Goal: Information Seeking & Learning: Learn about a topic

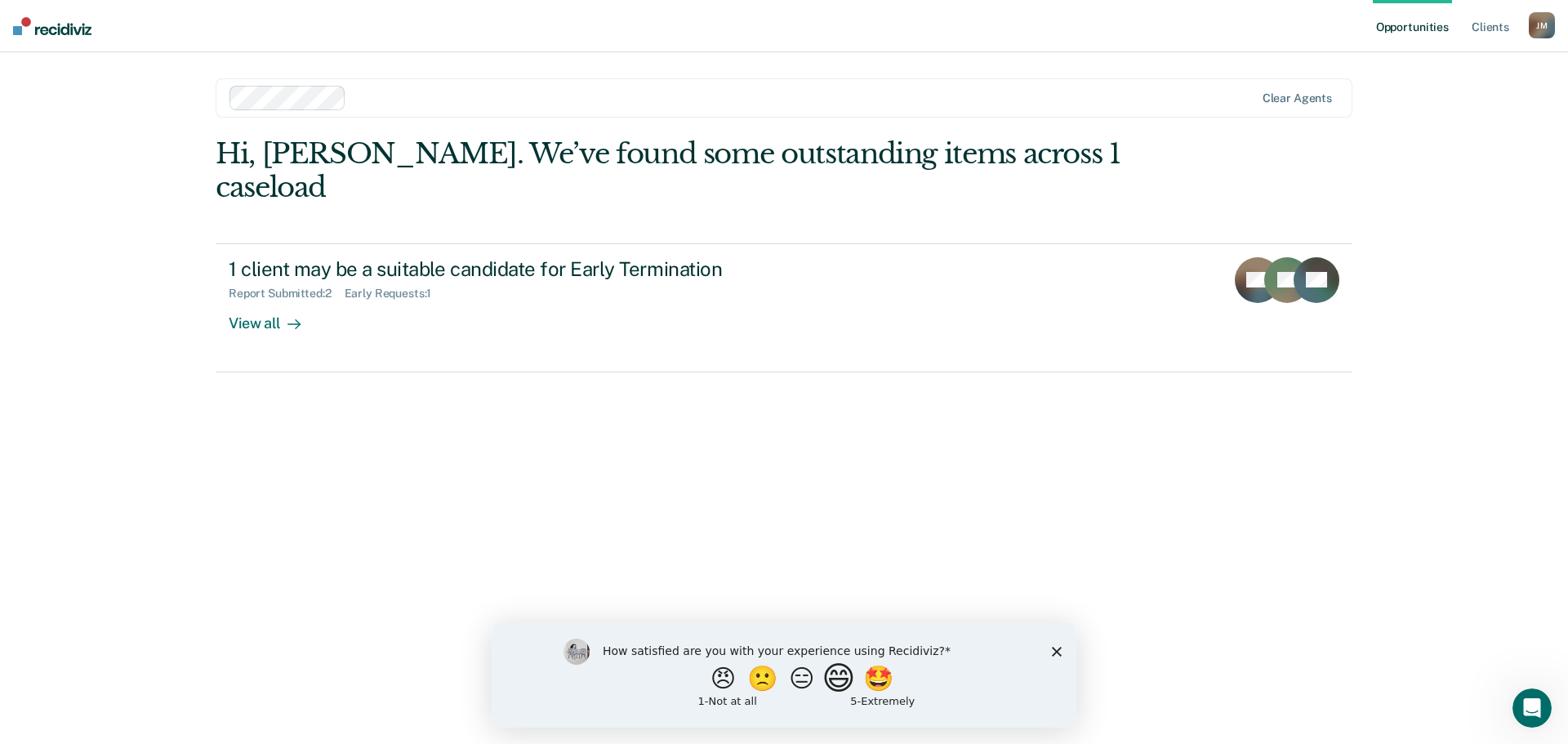
click at [835, 685] on button "😄" at bounding box center [841, 678] width 38 height 33
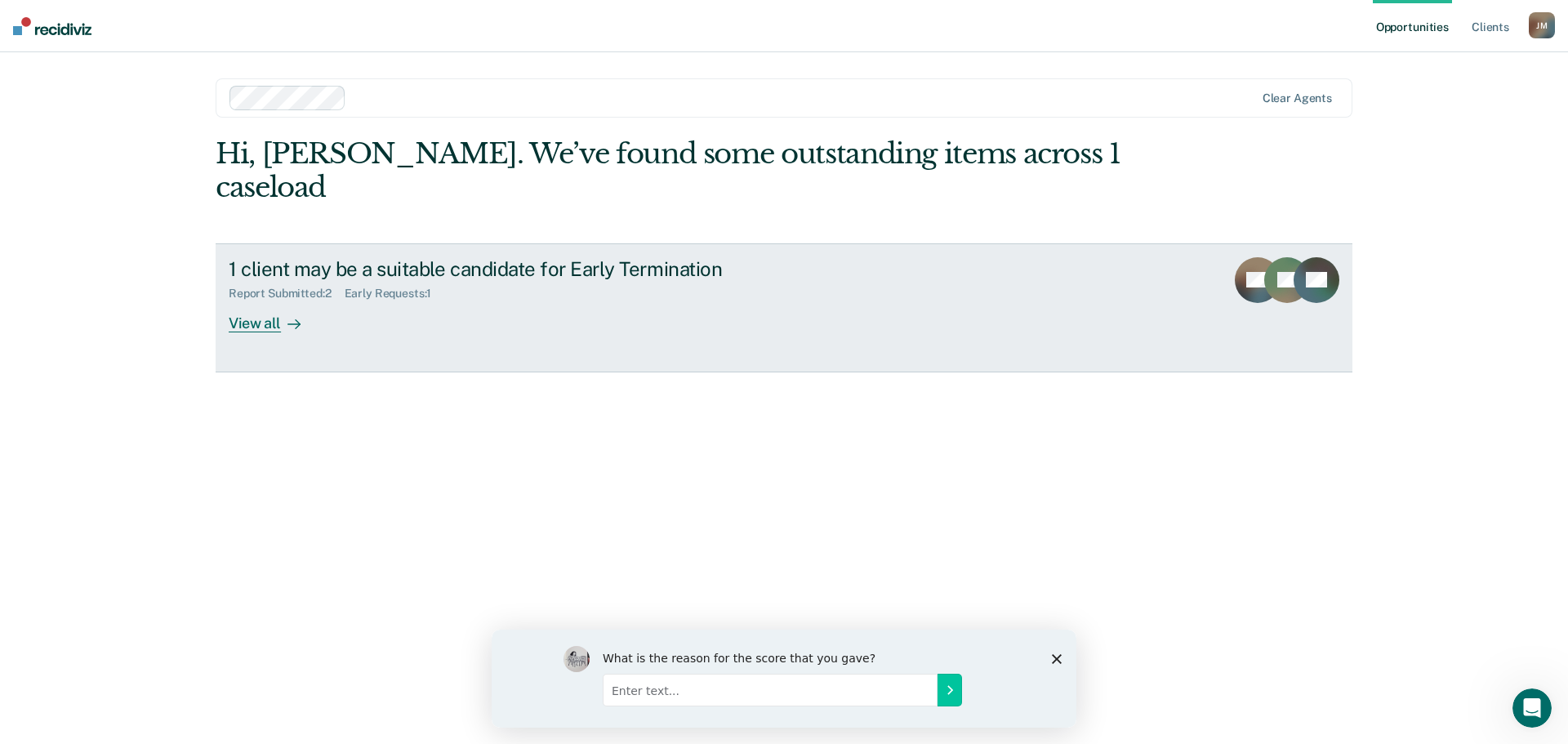
click at [260, 300] on div "View all" at bounding box center [275, 316] width 91 height 32
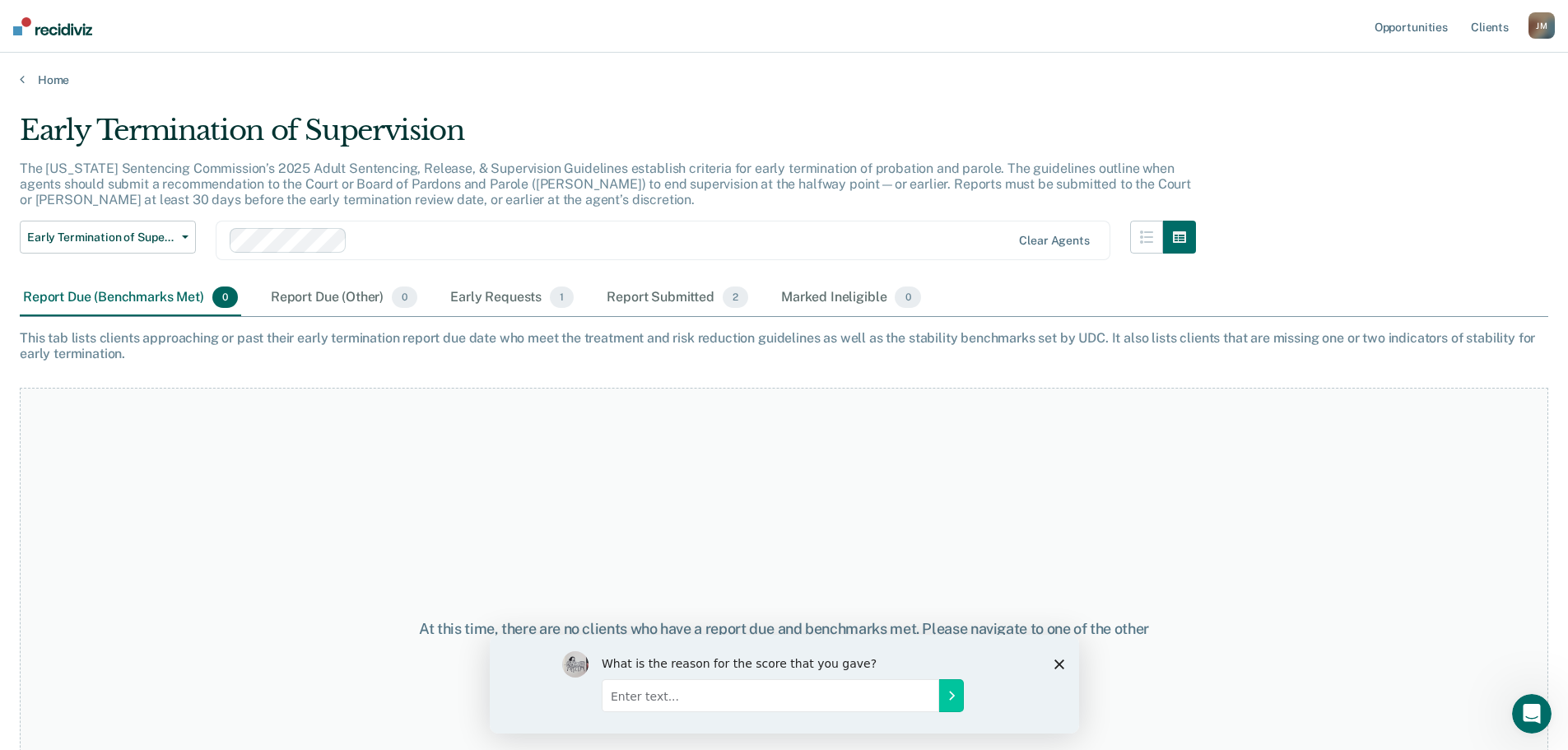
click at [1054, 664] on icon "Close survey" at bounding box center [1058, 663] width 10 height 10
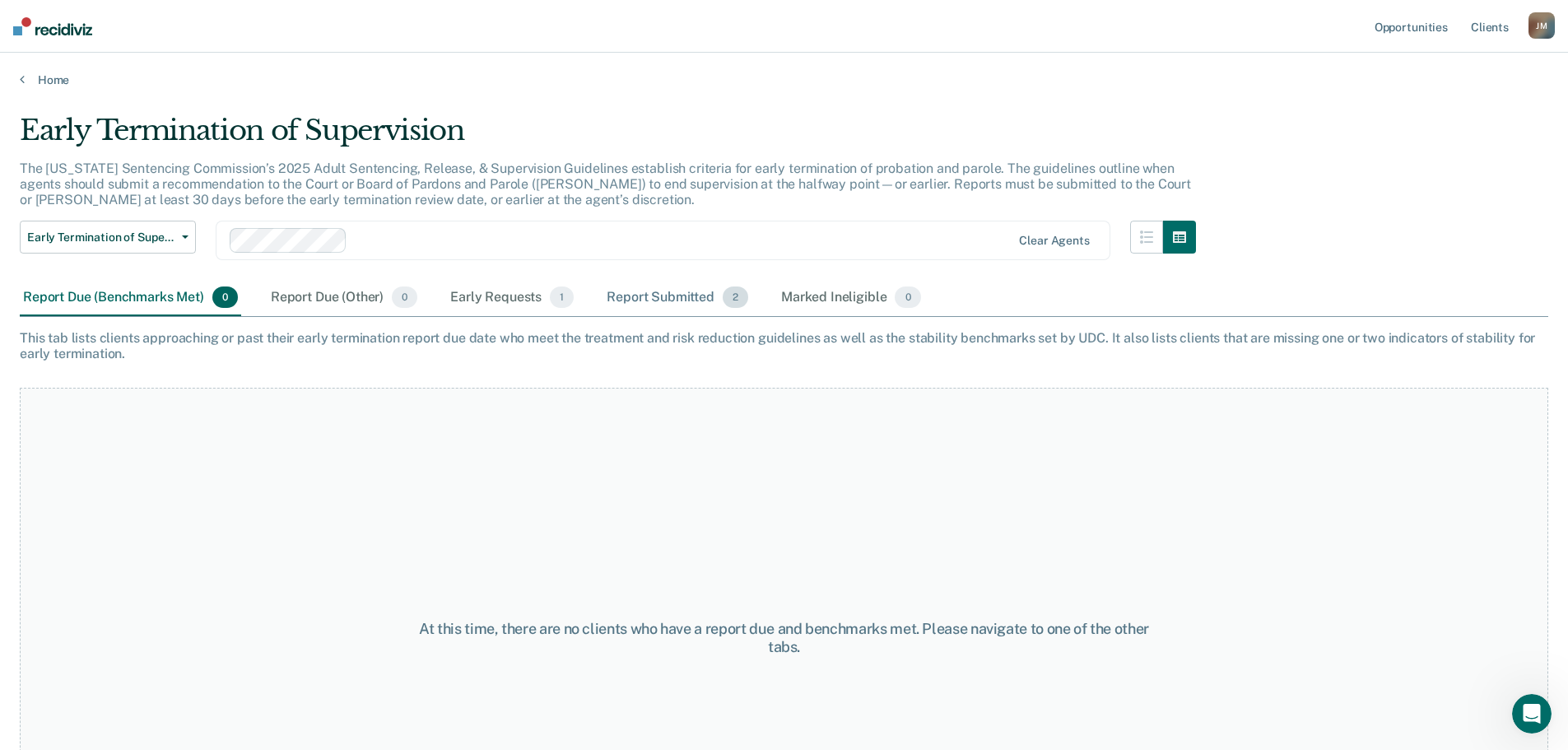
click at [651, 297] on div "Report Submitted 2" at bounding box center [677, 297] width 148 height 36
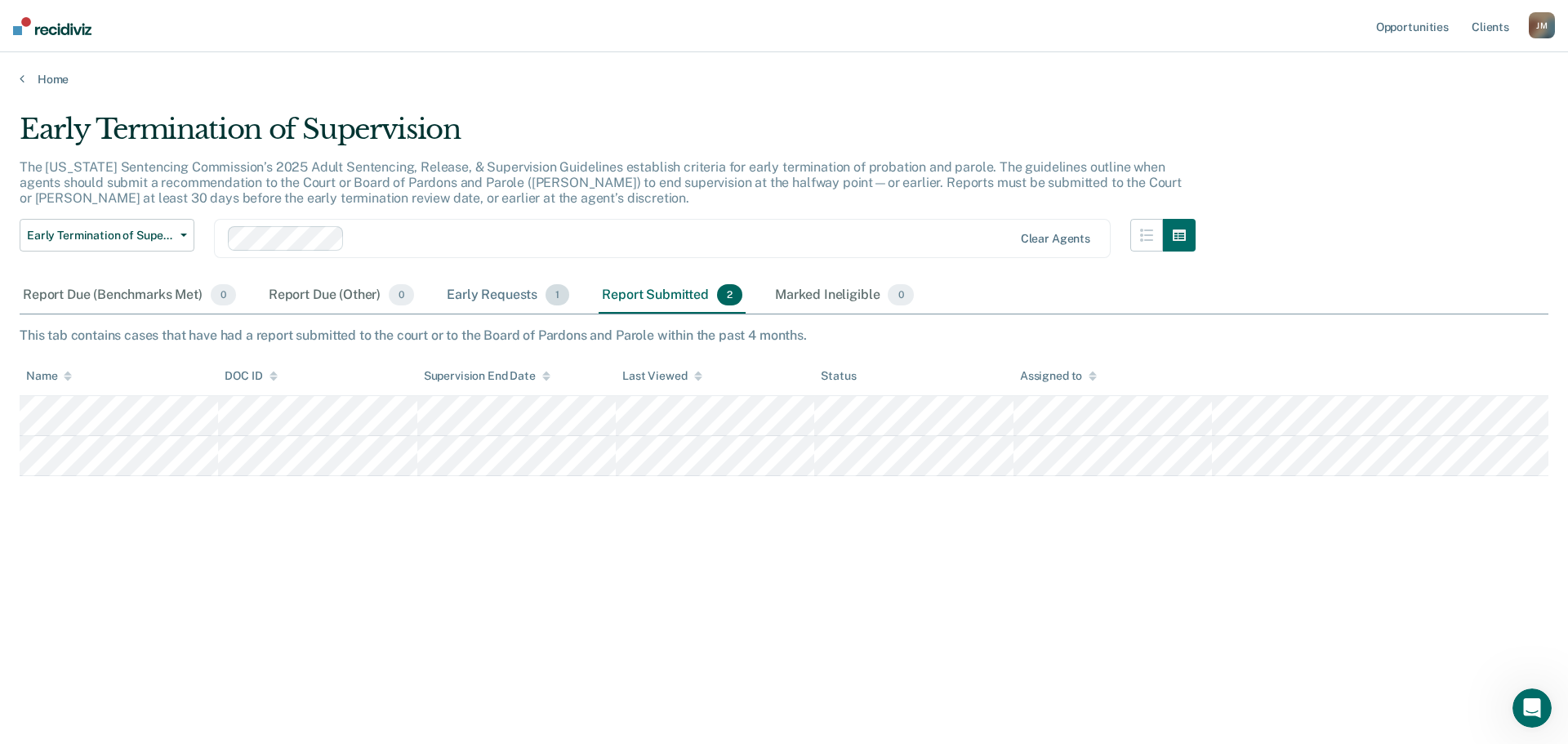
click at [513, 297] on div "Early Requests 1" at bounding box center [507, 295] width 129 height 36
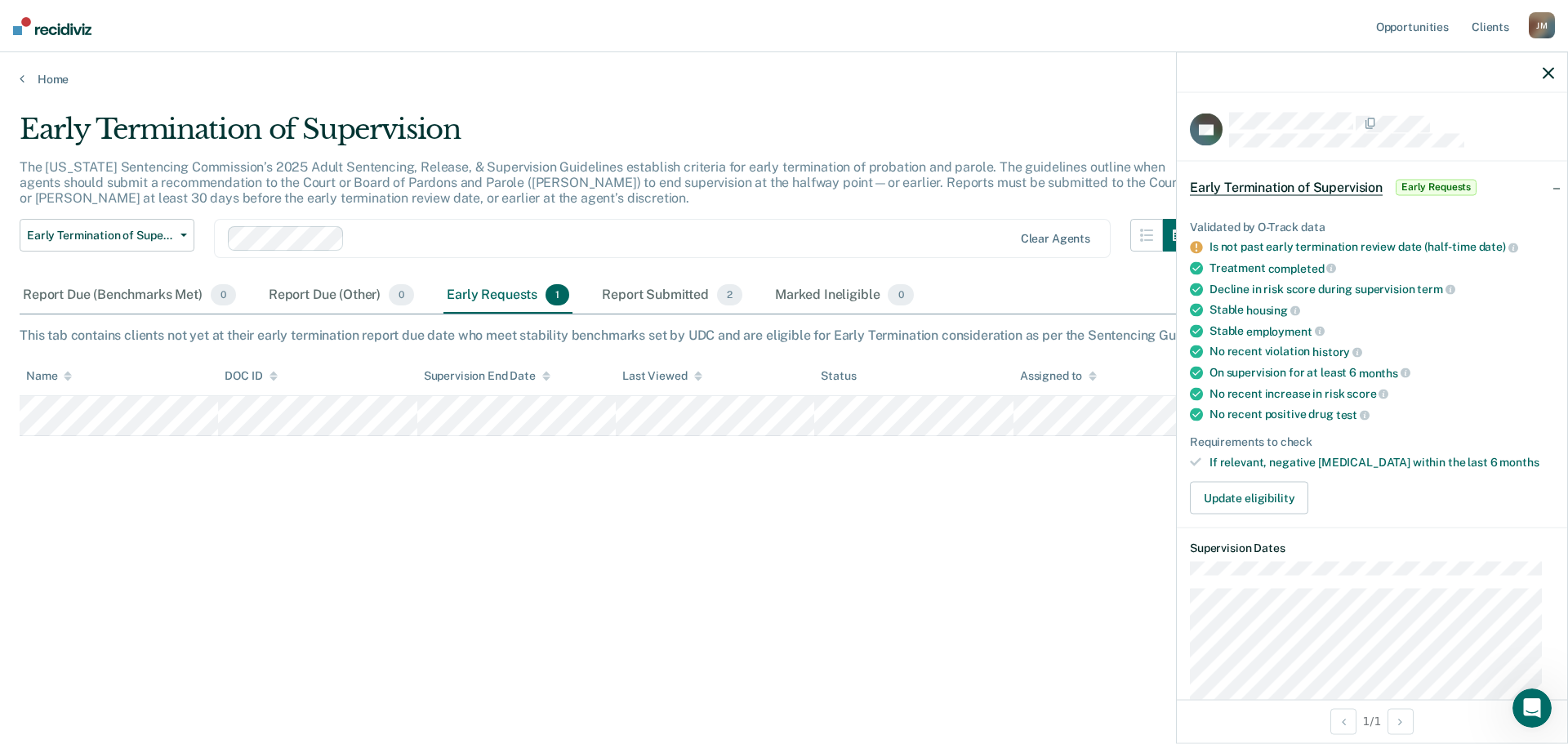
click at [971, 540] on div "Early Termination of Supervision The [US_STATE] Sentencing Commission’s 2025 Ad…" at bounding box center [783, 367] width 1529 height 509
click at [664, 294] on div "Report Submitted 2" at bounding box center [672, 295] width 147 height 36
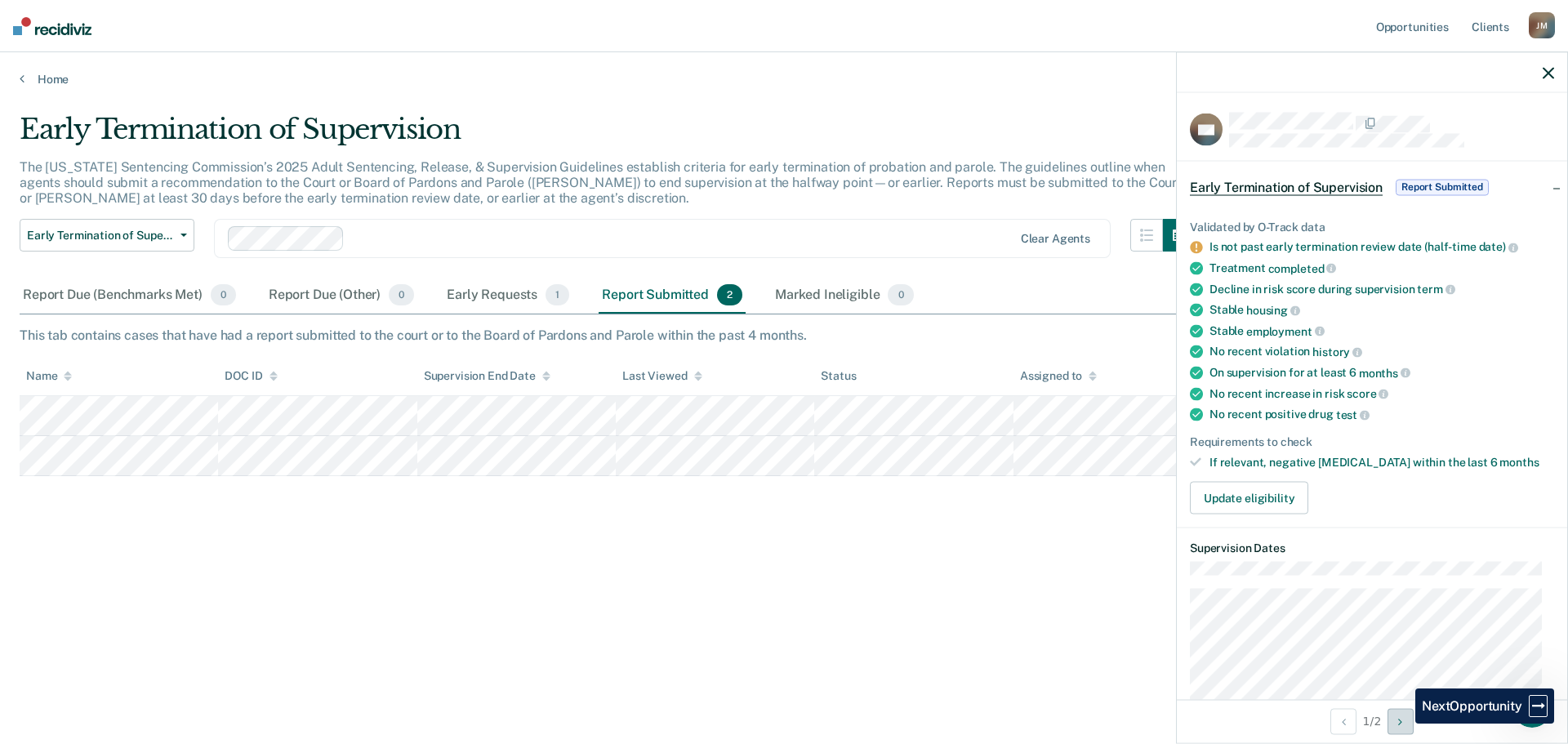
click at [1402, 724] on icon "Next Opportunity" at bounding box center [1400, 721] width 4 height 12
click at [490, 291] on div "Early Requests 1" at bounding box center [507, 295] width 129 height 36
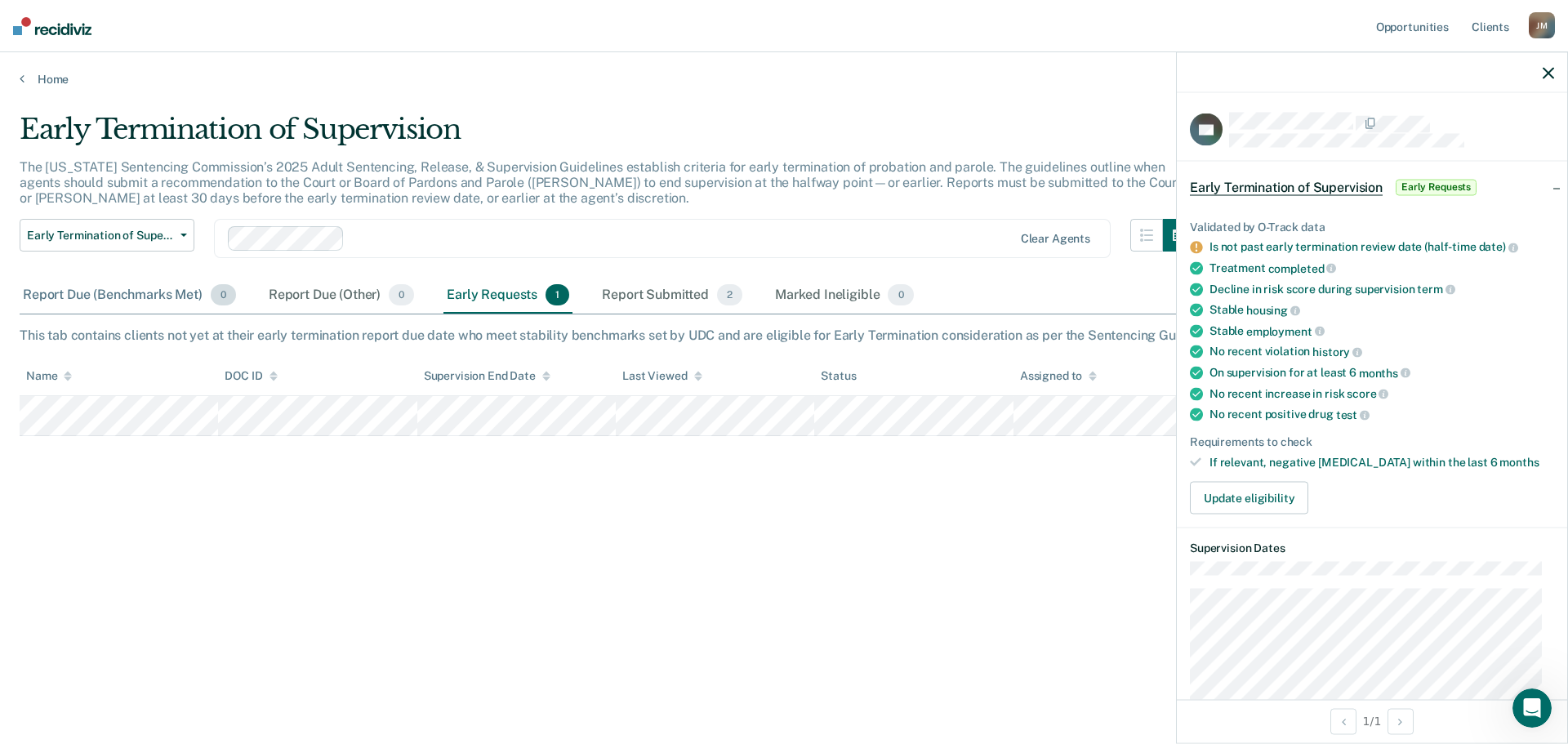
click at [107, 293] on div "Report Due (Benchmarks Met) 0" at bounding box center [129, 295] width 220 height 36
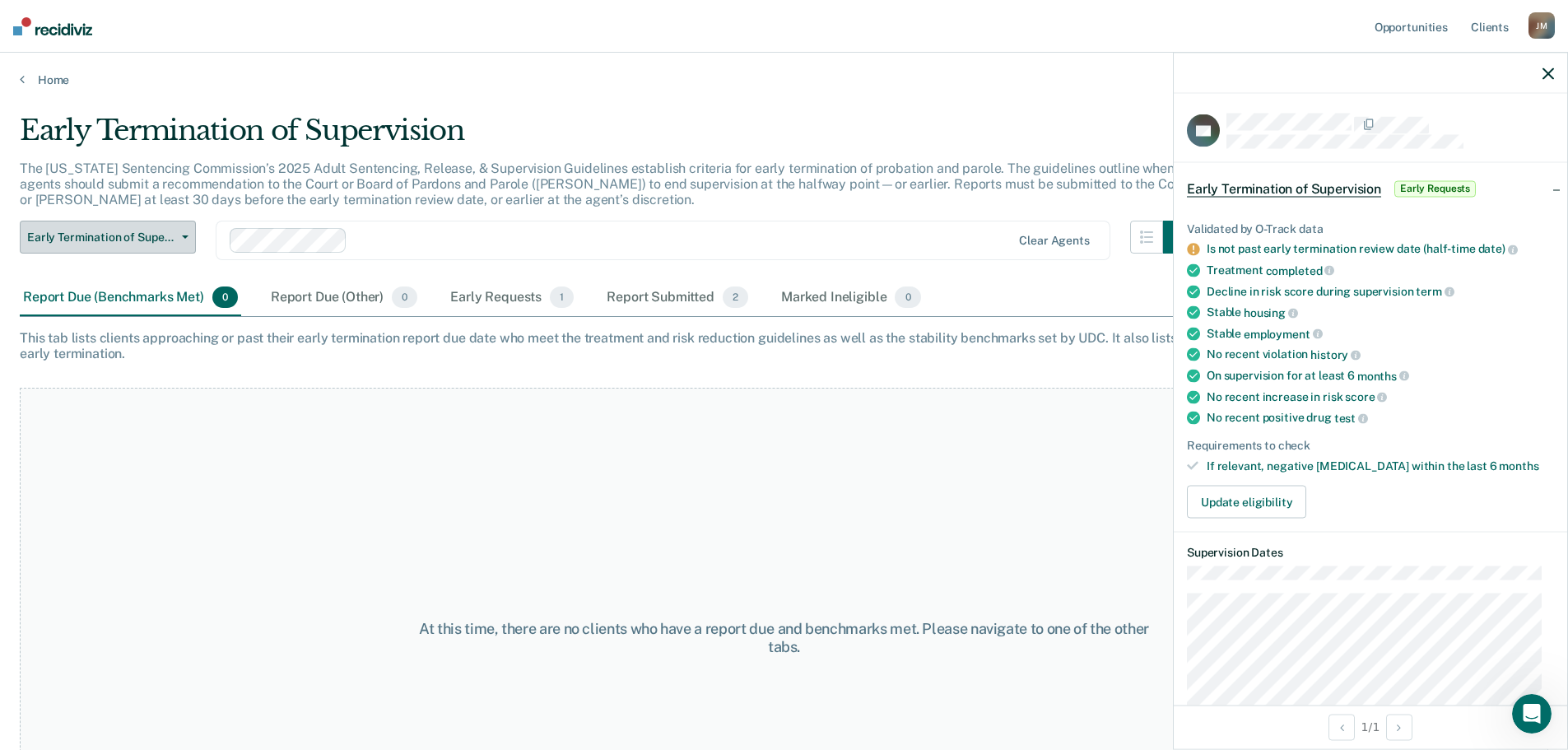
click at [188, 239] on icon "button" at bounding box center [185, 237] width 6 height 4
click at [1546, 72] on icon "button" at bounding box center [1548, 73] width 12 height 12
